Goal: Communication & Community: Answer question/provide support

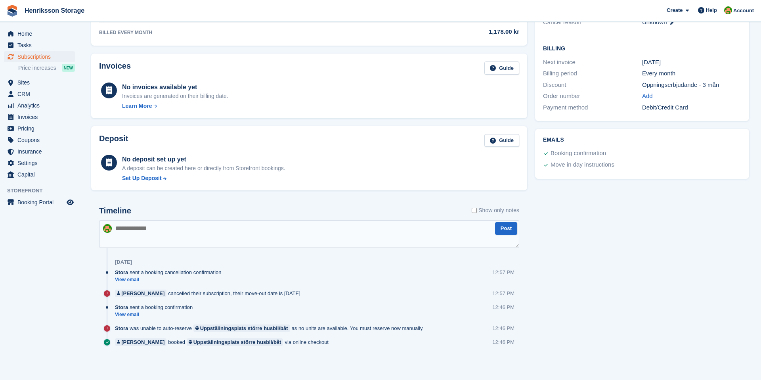
scroll to position [185, 0]
drag, startPoint x: 237, startPoint y: 293, endPoint x: 305, endPoint y: 292, distance: 68.6
click at [305, 292] on div "Marie bergman cancelled their subscription, their move-out date is 7 Sep 12:57 …" at bounding box center [317, 297] width 404 height 14
click at [160, 214] on div "Timeline Show only notes" at bounding box center [309, 213] width 420 height 14
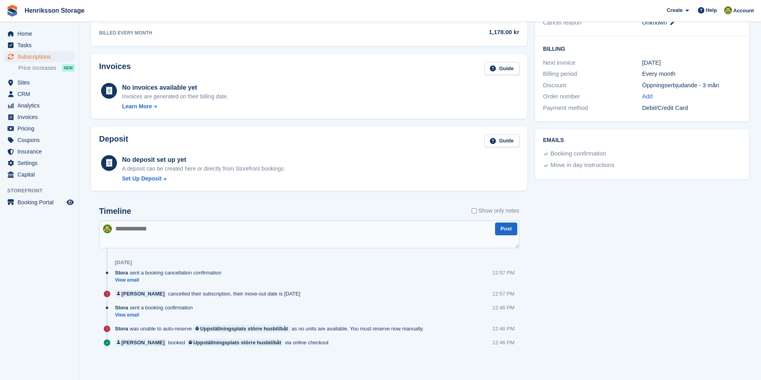
click at [119, 214] on h2 "Timeline" at bounding box center [115, 210] width 32 height 9
click at [111, 213] on h2 "Timeline" at bounding box center [115, 210] width 32 height 9
click at [109, 213] on h2 "Timeline" at bounding box center [115, 210] width 32 height 9
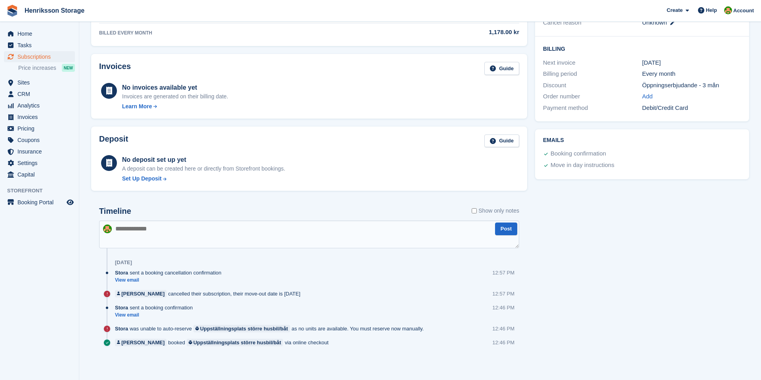
click at [132, 208] on div "Timeline Show only notes" at bounding box center [309, 213] width 420 height 14
drag, startPoint x: 137, startPoint y: 210, endPoint x: 106, endPoint y: 210, distance: 30.9
click at [106, 210] on div "Timeline Show only notes" at bounding box center [309, 213] width 420 height 14
click at [106, 210] on h2 "Timeline" at bounding box center [115, 210] width 32 height 9
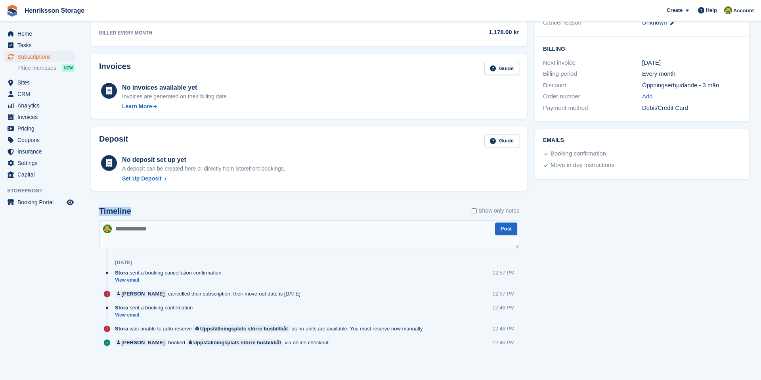
click at [106, 210] on h2 "Timeline" at bounding box center [115, 210] width 32 height 9
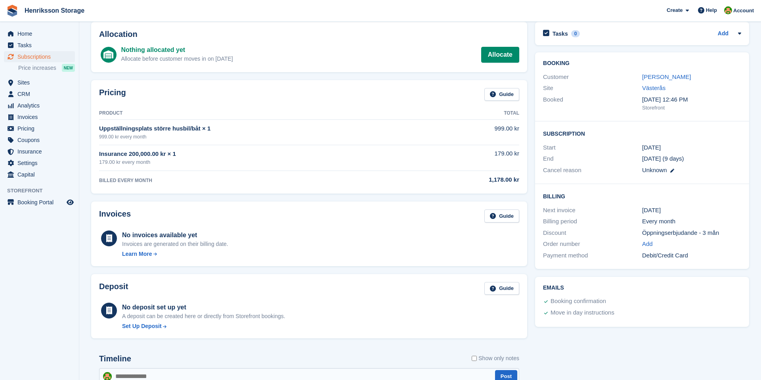
scroll to position [0, 0]
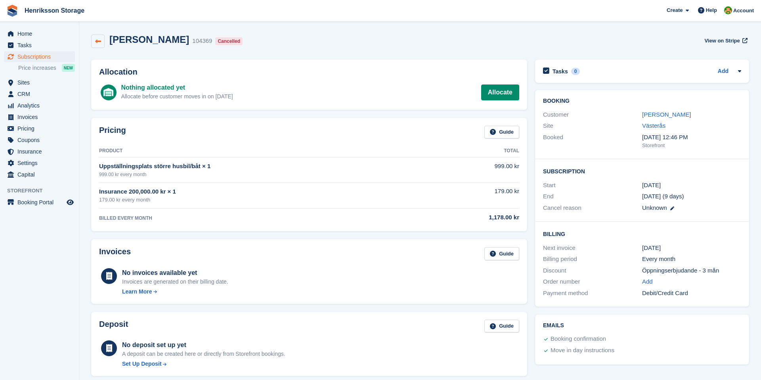
click at [98, 45] on link at bounding box center [97, 40] width 13 height 13
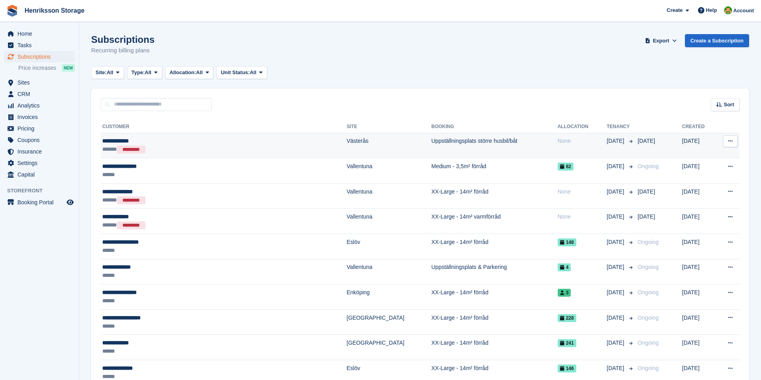
click at [180, 150] on div "****** *********" at bounding box center [185, 149] width 166 height 8
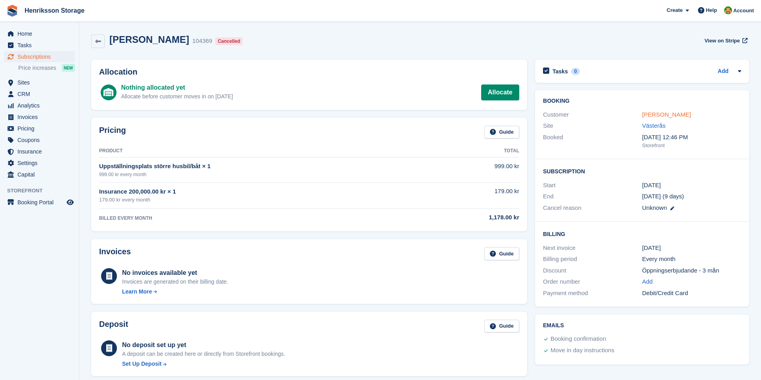
click at [668, 115] on link "Marie bergman" at bounding box center [666, 114] width 49 height 7
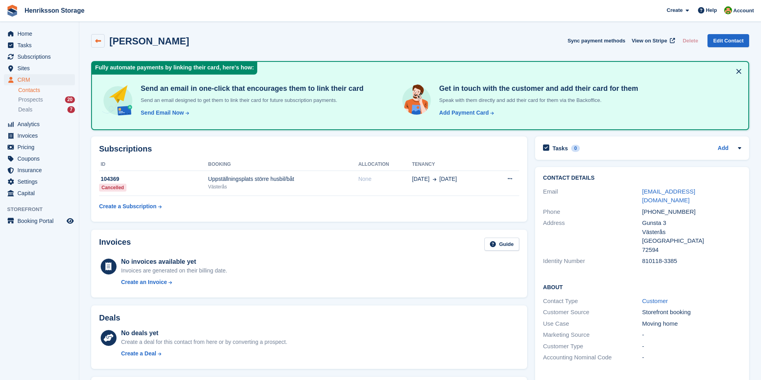
click at [96, 42] on icon at bounding box center [98, 41] width 6 height 6
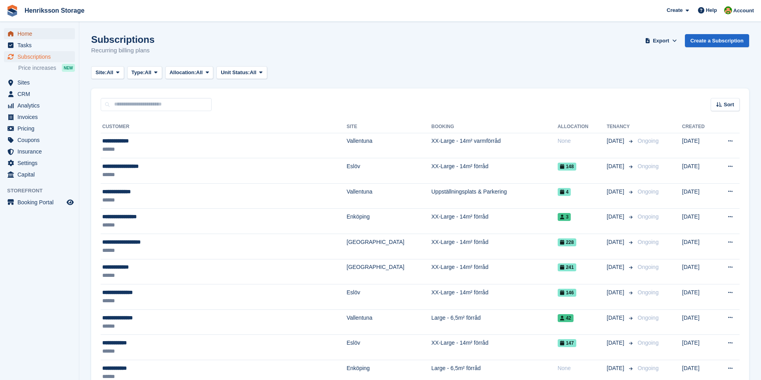
click at [31, 35] on span "Home" at bounding box center [41, 33] width 48 height 11
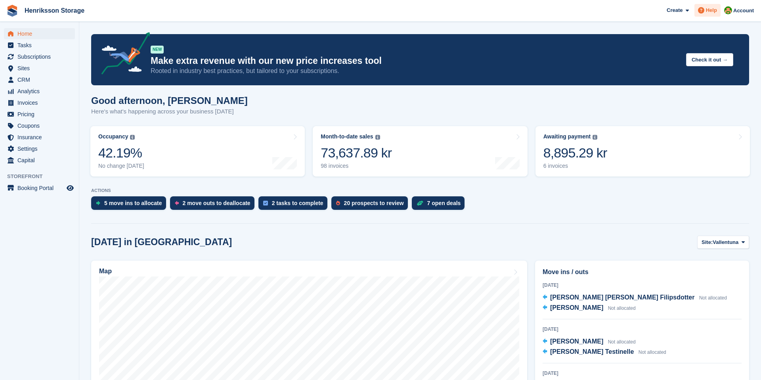
click at [701, 12] on icon at bounding box center [701, 10] width 6 height 6
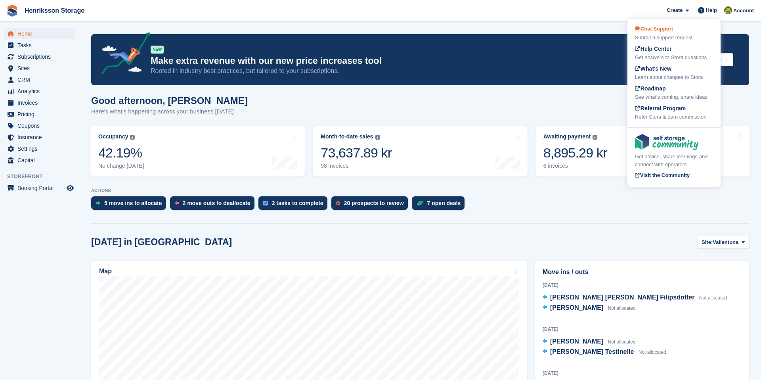
click at [652, 30] on span "Chat Support" at bounding box center [654, 29] width 38 height 6
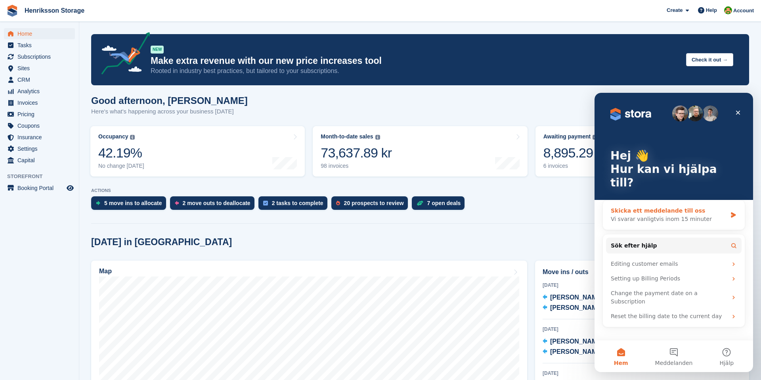
click at [640, 206] on div "Skicka ett meddelande till oss" at bounding box center [669, 210] width 116 height 8
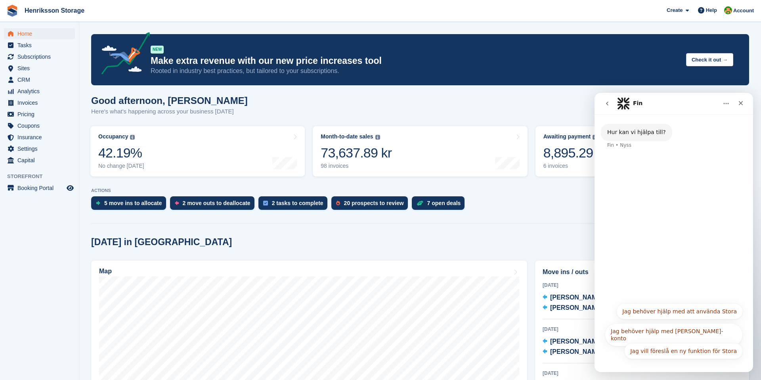
click at [664, 187] on div "Hur kan vi hjälpa till? Fin • Nyss" at bounding box center [673, 206] width 158 height 184
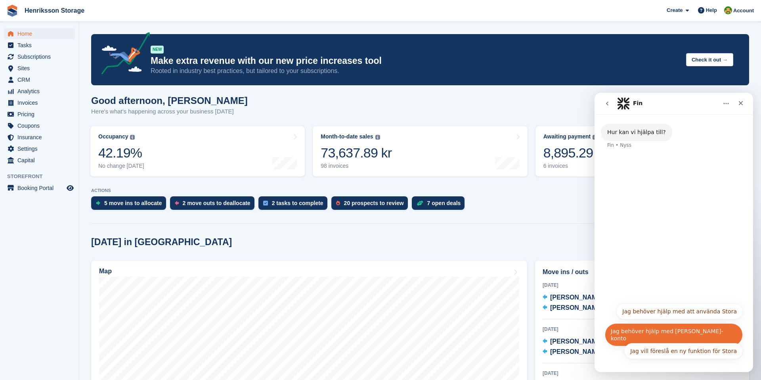
click at [643, 332] on button "Jag behöver hjälp med [PERSON_NAME]-konto" at bounding box center [674, 334] width 138 height 23
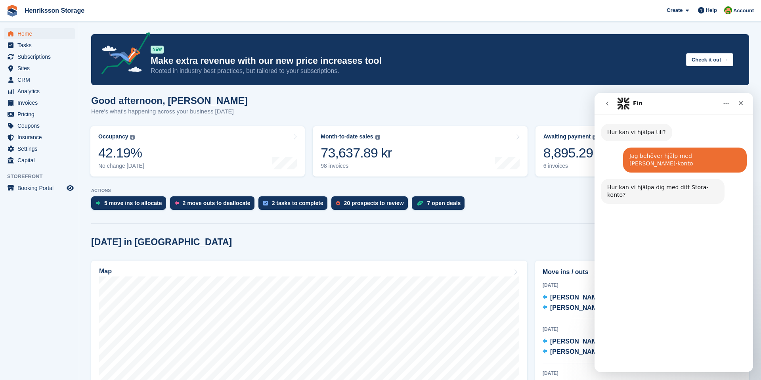
click at [704, 352] on button "[PERSON_NAME]" at bounding box center [714, 351] width 58 height 16
click at [725, 101] on icon "Hem" at bounding box center [726, 103] width 6 height 6
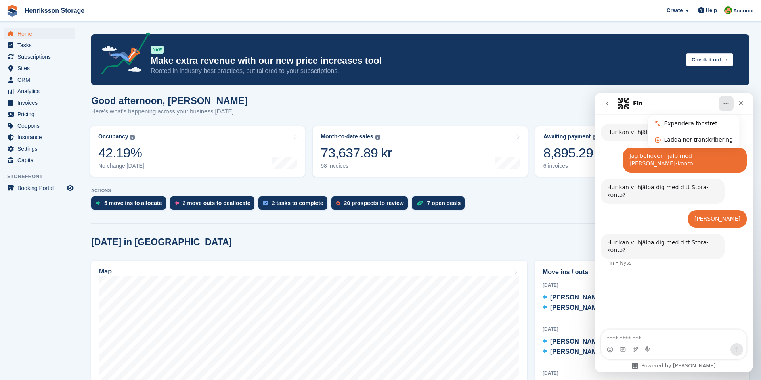
click at [627, 336] on textarea "Meddelande..." at bounding box center [673, 335] width 145 height 13
click at [607, 103] on icon "go back" at bounding box center [607, 103] width 6 height 6
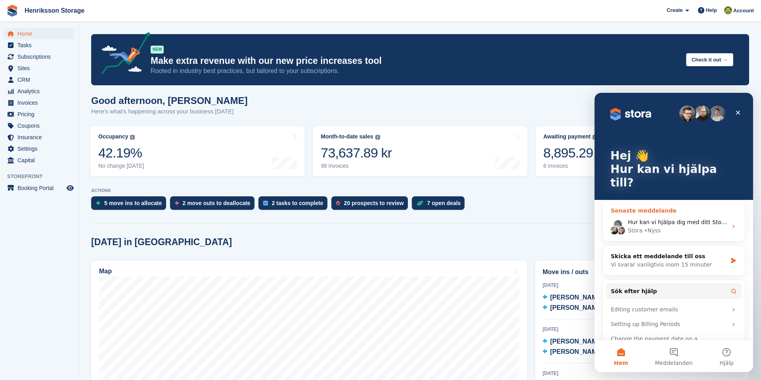
click at [656, 212] on div "Hur kan vi hjälpa dig med ditt Stora-konto? Stora • Nyss" at bounding box center [674, 226] width 142 height 29
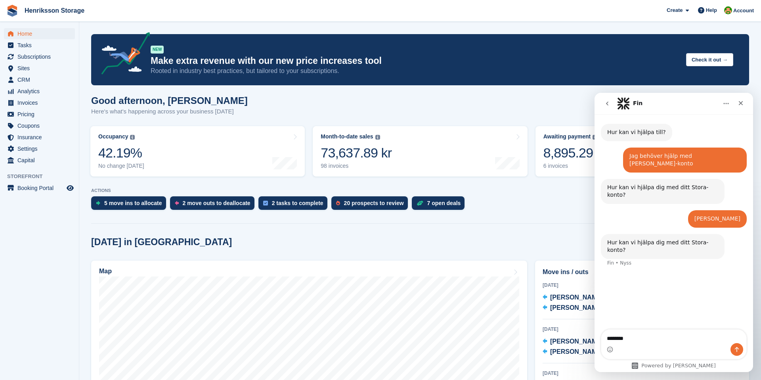
type textarea "***"
type textarea "*"
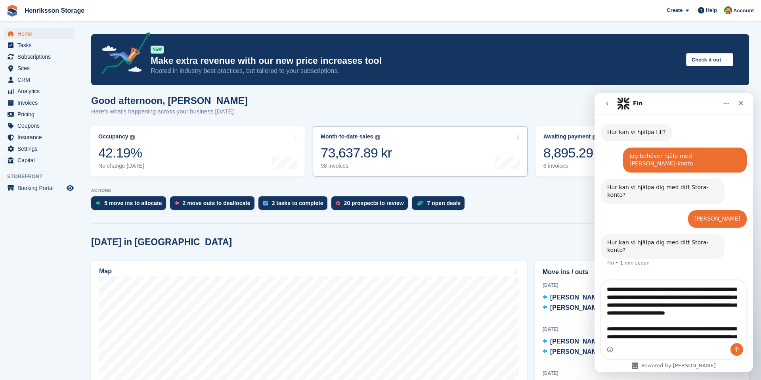
scroll to position [60, 0]
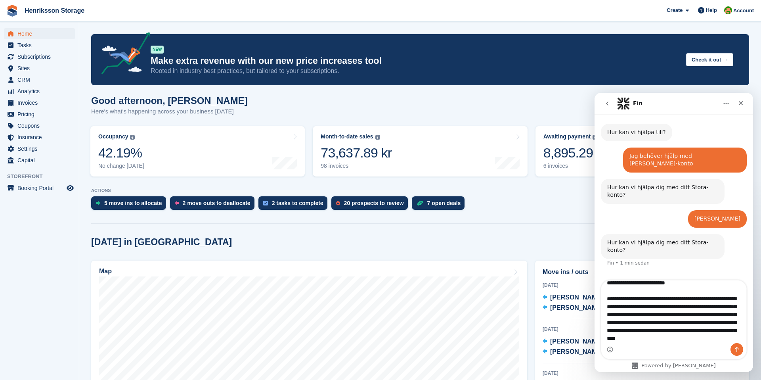
click at [626, 286] on textarea "**********" at bounding box center [673, 311] width 145 height 63
drag, startPoint x: 634, startPoint y: 300, endPoint x: 681, endPoint y: 342, distance: 63.4
click at [681, 342] on textarea "**********" at bounding box center [673, 311] width 145 height 63
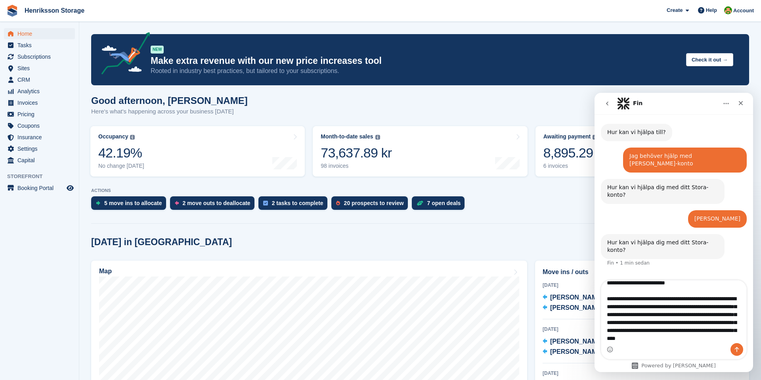
click at [725, 284] on textarea "**********" at bounding box center [673, 311] width 145 height 63
click at [638, 338] on textarea "**********" at bounding box center [673, 311] width 145 height 63
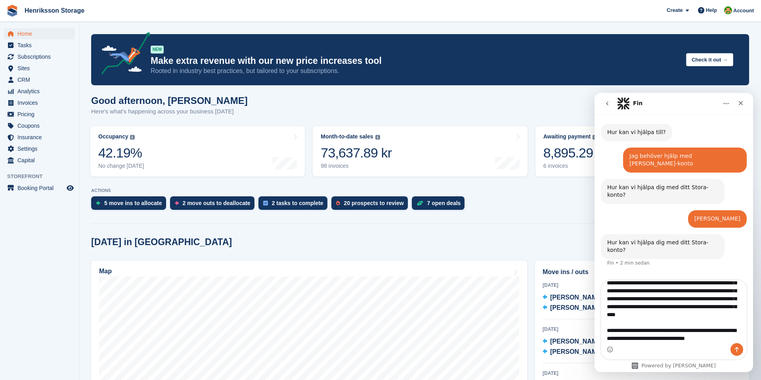
scroll to position [92, 0]
click at [721, 332] on textarea "**********" at bounding box center [673, 311] width 145 height 63
click at [711, 340] on textarea "**********" at bounding box center [673, 311] width 145 height 63
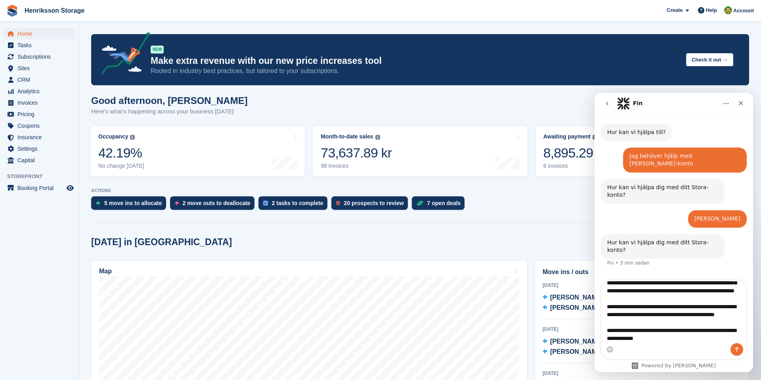
scroll to position [171, 0]
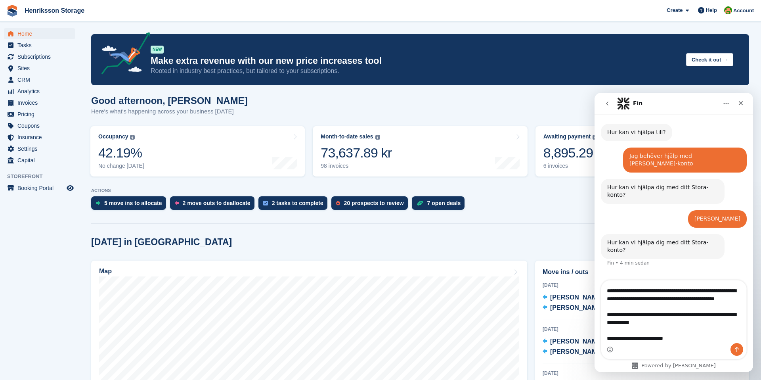
type textarea "**********"
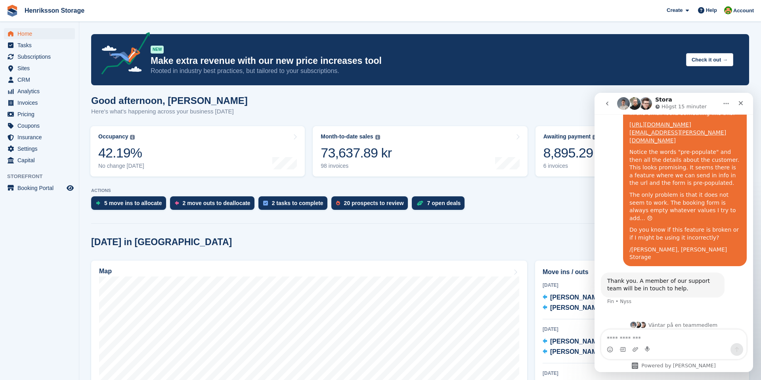
scroll to position [221, 0]
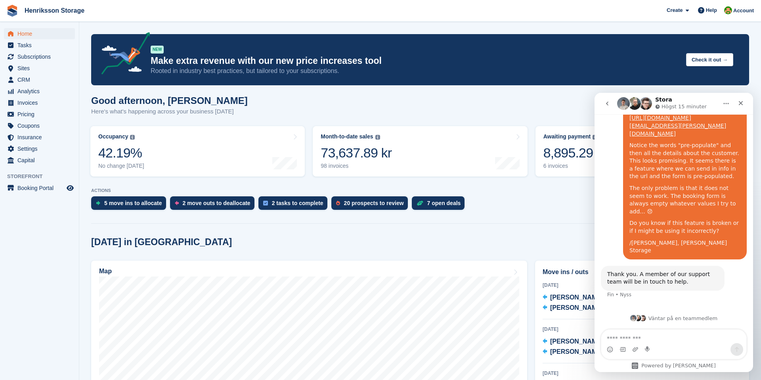
click at [725, 103] on icon "Hem" at bounding box center [726, 103] width 6 height 6
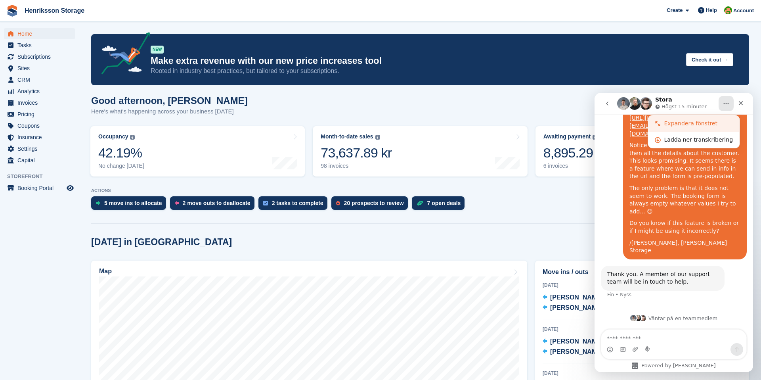
click at [694, 123] on div "Expandera fönstret" at bounding box center [698, 123] width 69 height 8
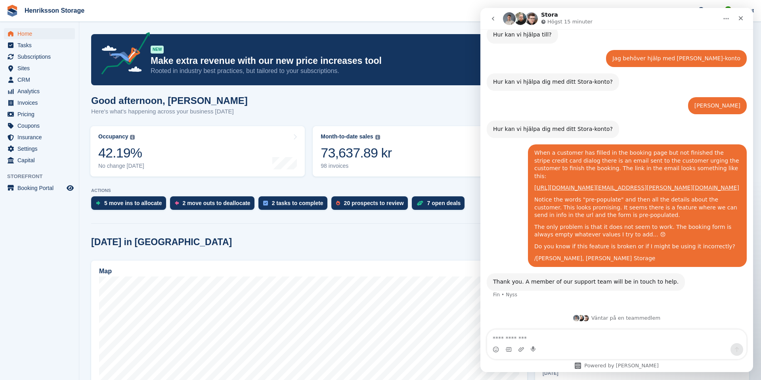
scroll to position [44, 0]
click at [501, 50] on div "Jag behöver hjälp med mitt Stora-konto Mikael • 5 min sedan" at bounding box center [617, 62] width 260 height 24
click at [638, 97] on div "Annan kontohjälp Mikael • 7 min sedan" at bounding box center [617, 109] width 260 height 24
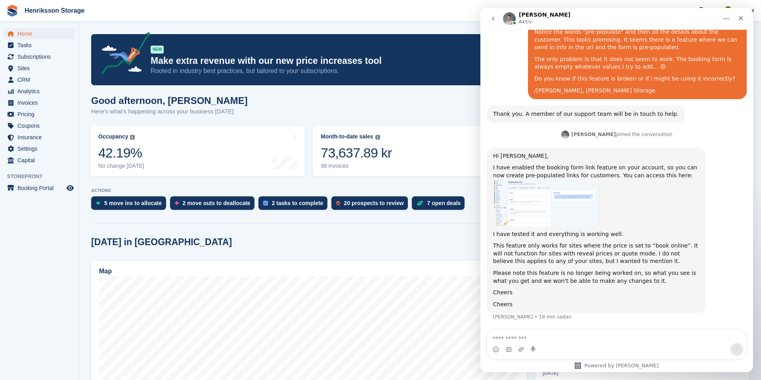
scroll to position [212, 0]
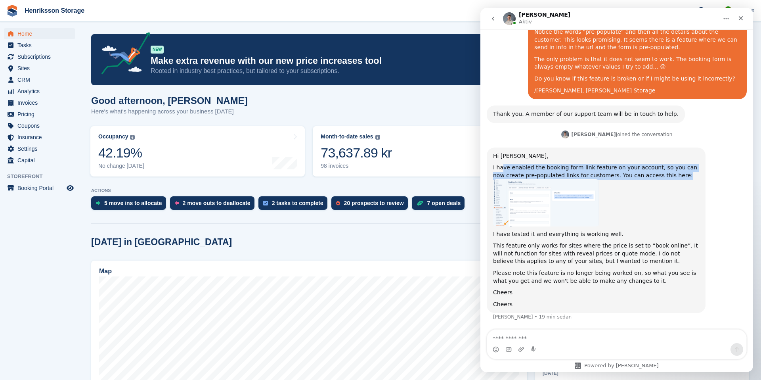
drag, startPoint x: 502, startPoint y: 168, endPoint x: 673, endPoint y: 174, distance: 171.3
click at [673, 174] on div "I have enabled the booking form link feature on your account, so you can now cr…" at bounding box center [596, 171] width 206 height 15
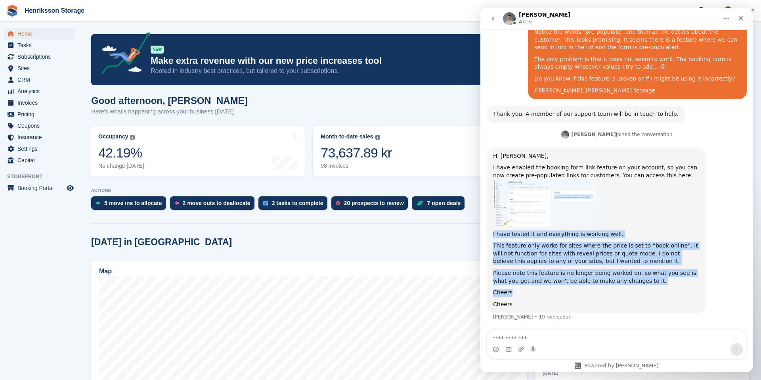
drag, startPoint x: 492, startPoint y: 232, endPoint x: 626, endPoint y: 289, distance: 146.3
click at [626, 289] on div "Hi Mikael, I have enabled the booking form link feature on your account, so you…" at bounding box center [596, 230] width 219 height 166
click at [626, 289] on div "Cheers" at bounding box center [596, 292] width 206 height 8
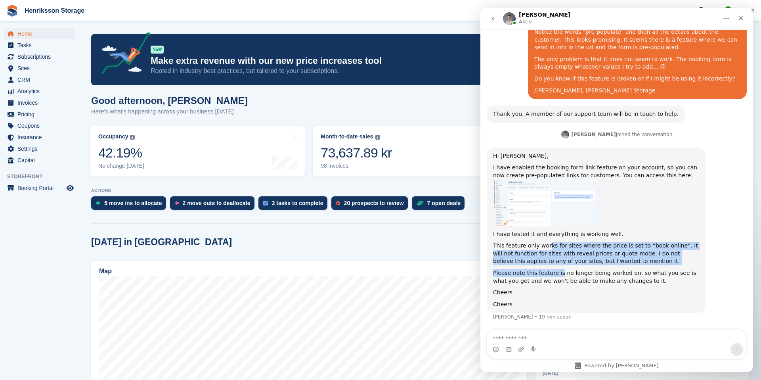
drag, startPoint x: 547, startPoint y: 245, endPoint x: 559, endPoint y: 277, distance: 34.0
click at [559, 277] on div "Hi Mikael, I have enabled the booking form link feature on your account, so you…" at bounding box center [596, 230] width 206 height 156
click at [559, 277] on div "Please note this feature is no longer being worked on, so what you see is what …" at bounding box center [596, 276] width 206 height 15
drag, startPoint x: 564, startPoint y: 290, endPoint x: 574, endPoint y: 244, distance: 46.7
click at [574, 244] on div "Hi Mikael, I have enabled the booking form link feature on your account, so you…" at bounding box center [596, 230] width 206 height 156
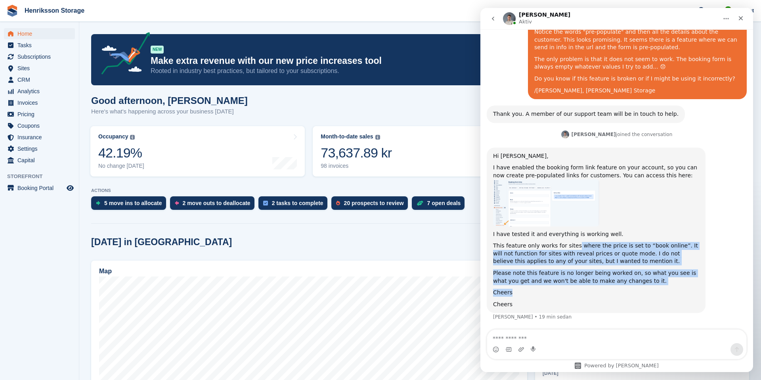
click at [574, 244] on div "This feature only works for sites where the price is set to “book online”. It w…" at bounding box center [596, 253] width 206 height 23
drag, startPoint x: 498, startPoint y: 248, endPoint x: 536, endPoint y: 295, distance: 60.5
click at [536, 294] on div "Hi Mikael, I have enabled the booking form link feature on your account, so you…" at bounding box center [596, 230] width 206 height 156
click at [536, 295] on div "Cheers" at bounding box center [596, 292] width 206 height 8
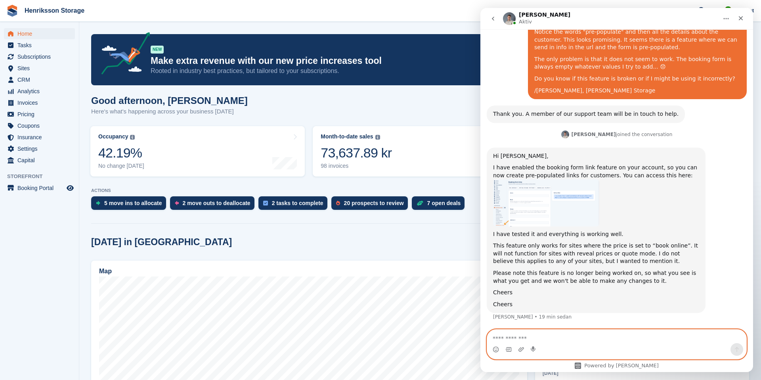
click at [521, 337] on textarea "Meddelande..." at bounding box center [616, 335] width 259 height 13
type textarea "*"
type textarea "**********"
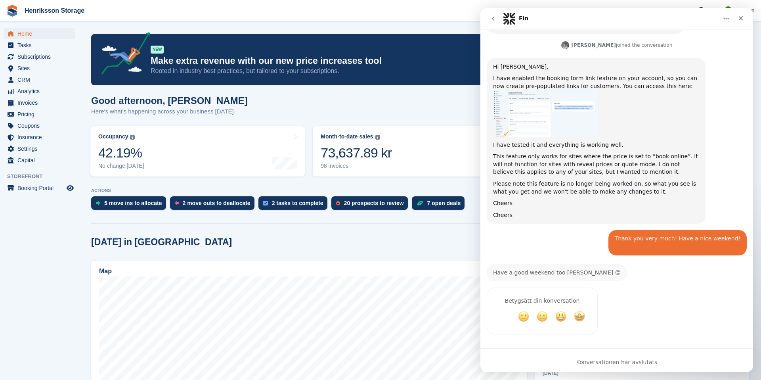
scroll to position [300, 0]
drag, startPoint x: 519, startPoint y: 267, endPoint x: 567, endPoint y: 265, distance: 47.6
click at [567, 265] on div "Have a good weekend too Mikael 😊 Bradley • 2 min sedan" at bounding box center [557, 269] width 140 height 17
click at [576, 315] on span "Fantastisk" at bounding box center [579, 314] width 14 height 14
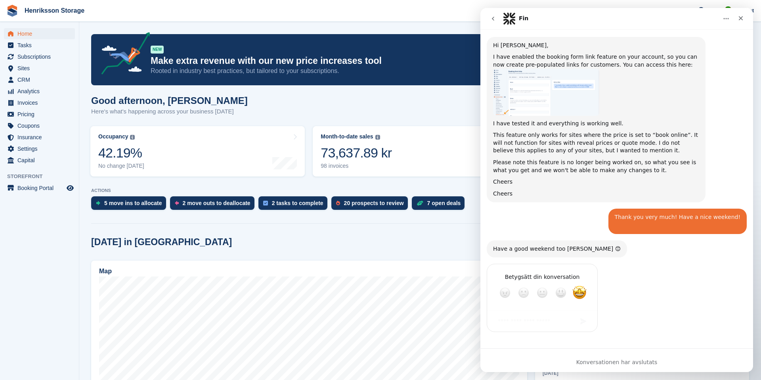
scroll to position [322, 0]
click at [645, 283] on div "Betygsätt din konversation Bedrövlig Dålig Ok Bra Fantastisk" at bounding box center [617, 302] width 260 height 78
click at [550, 74] on img "Bradley säger…" at bounding box center [546, 92] width 106 height 47
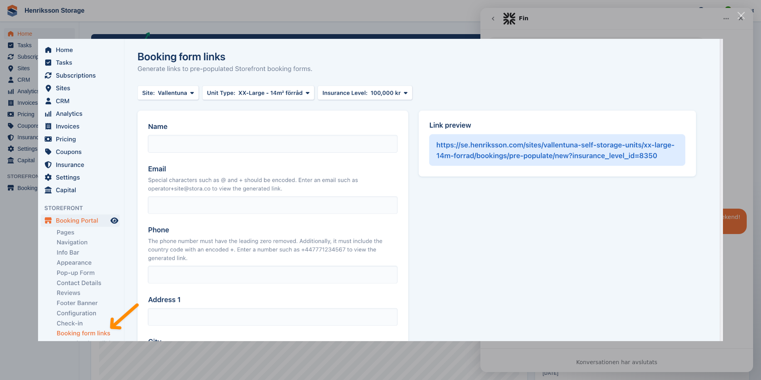
click at [553, 22] on div "Intercom Messenger" at bounding box center [380, 190] width 761 height 380
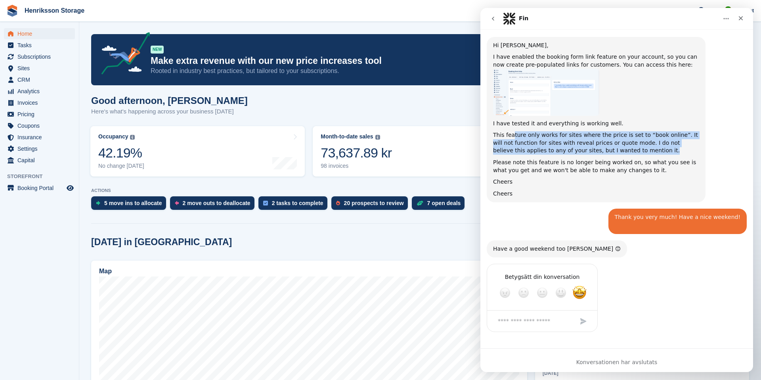
drag, startPoint x: 512, startPoint y: 133, endPoint x: 639, endPoint y: 150, distance: 127.5
click at [639, 150] on div "This feature only works for sites where the price is set to “book online”. It w…" at bounding box center [596, 142] width 206 height 23
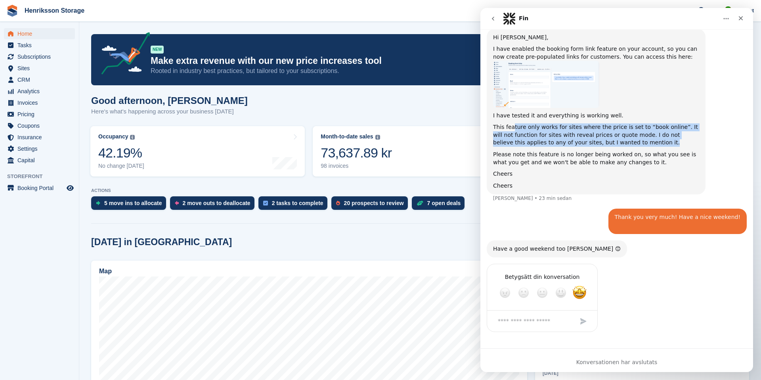
scroll to position [330, 0]
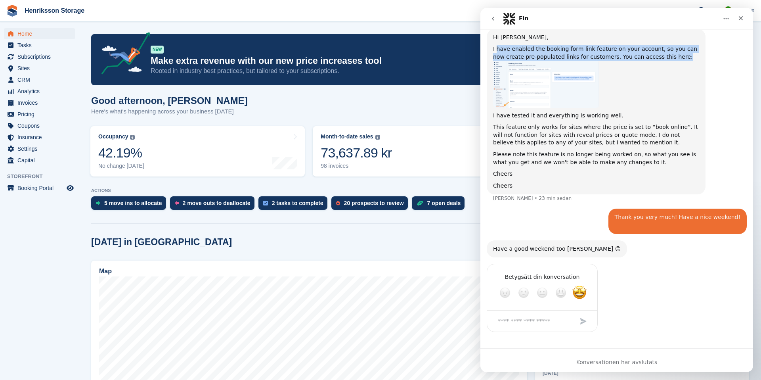
drag, startPoint x: 495, startPoint y: 47, endPoint x: 682, endPoint y: 60, distance: 187.0
click at [682, 60] on div "I have enabled the booking form link feature on your account, so you can now cr…" at bounding box center [596, 52] width 206 height 15
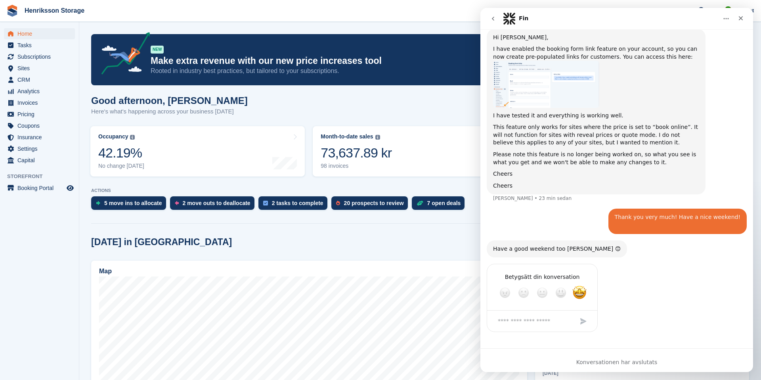
click at [34, 57] on span "Subscriptions" at bounding box center [41, 56] width 48 height 11
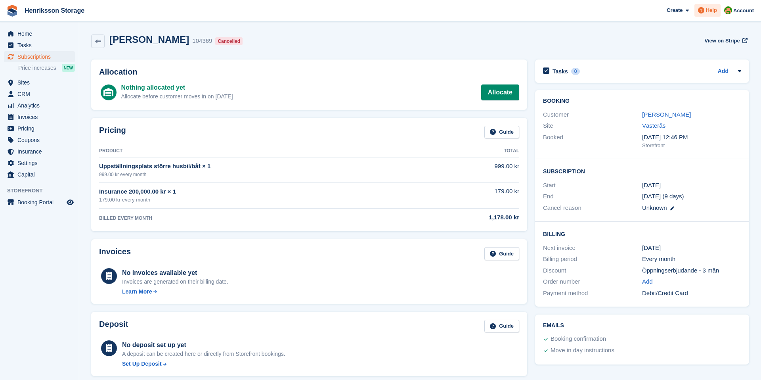
click at [710, 9] on span "Help" at bounding box center [711, 10] width 11 height 8
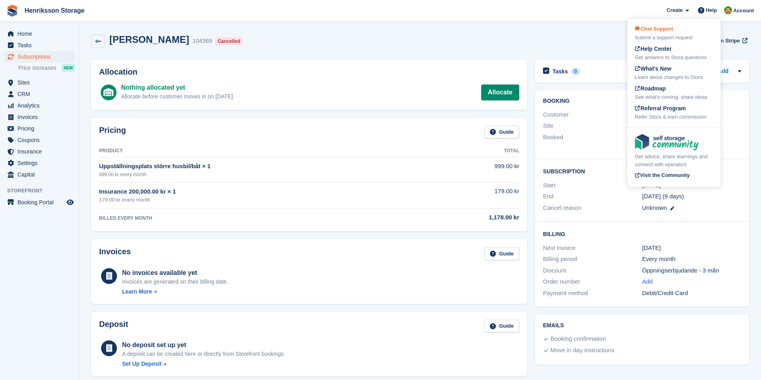
click at [657, 29] on span "Chat Support" at bounding box center [654, 29] width 38 height 6
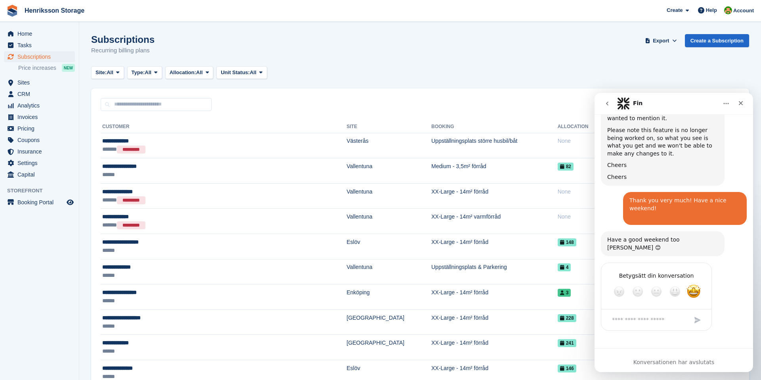
scroll to position [570, 0]
click at [737, 103] on icon "Stäng" at bounding box center [740, 103] width 6 height 6
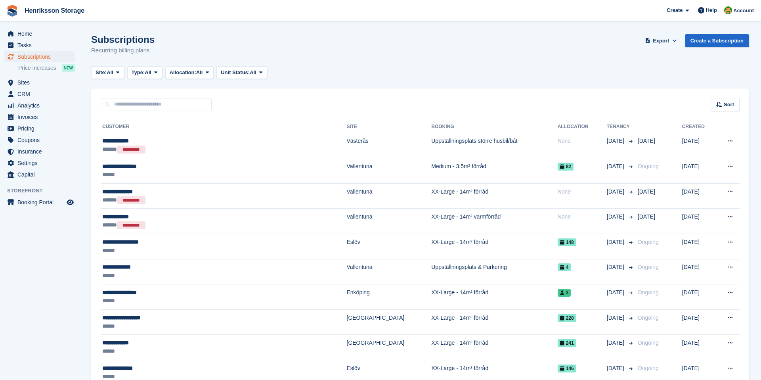
click at [431, 94] on div "Sort Sort by Customer name Date created Move in date Move out date Created (old…" at bounding box center [420, 99] width 658 height 23
click at [341, 56] on div "Subscriptions Recurring billing plans Export Export Subscriptions Export a CSV …" at bounding box center [420, 49] width 658 height 31
